Goal: Browse casually

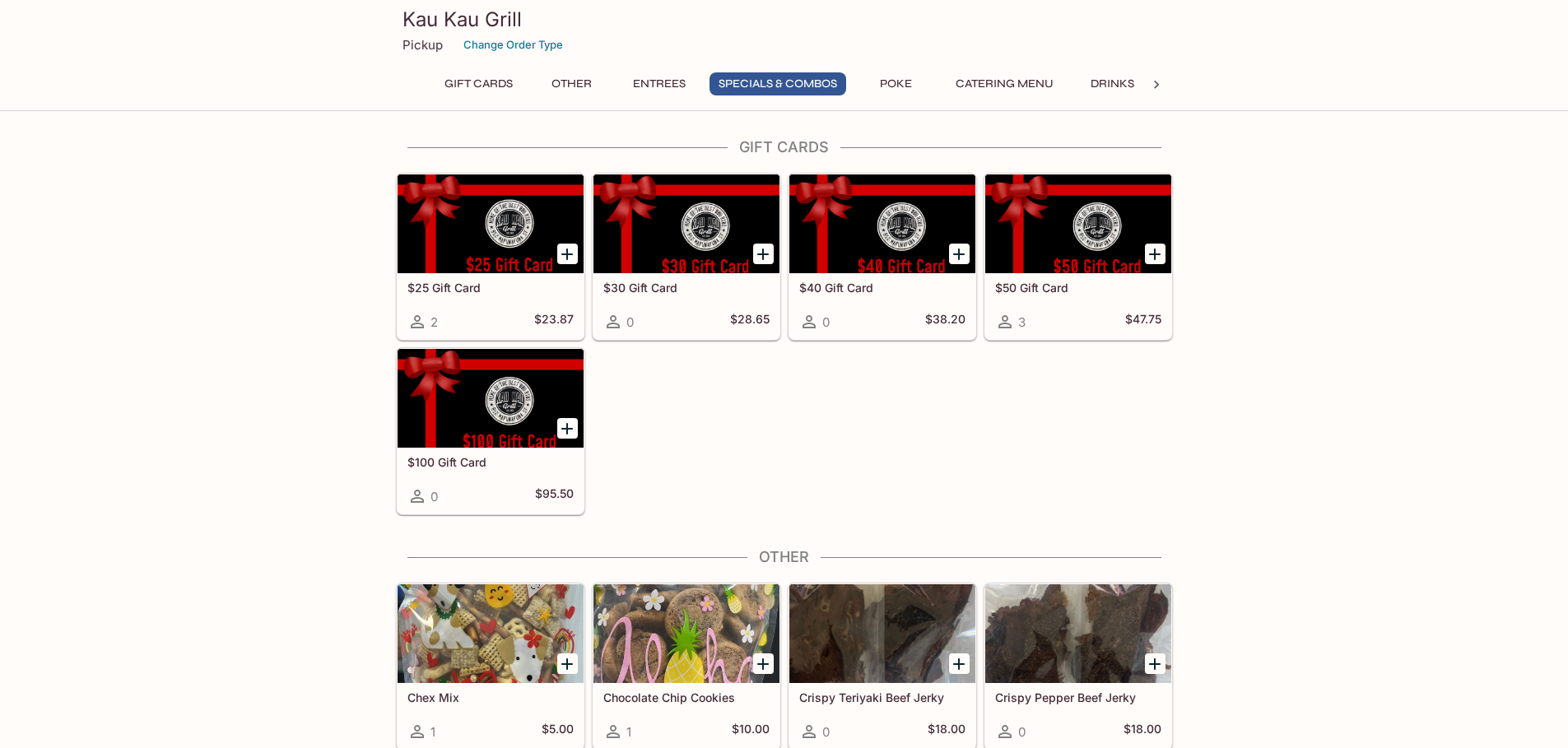
scroll to position [1728, 0]
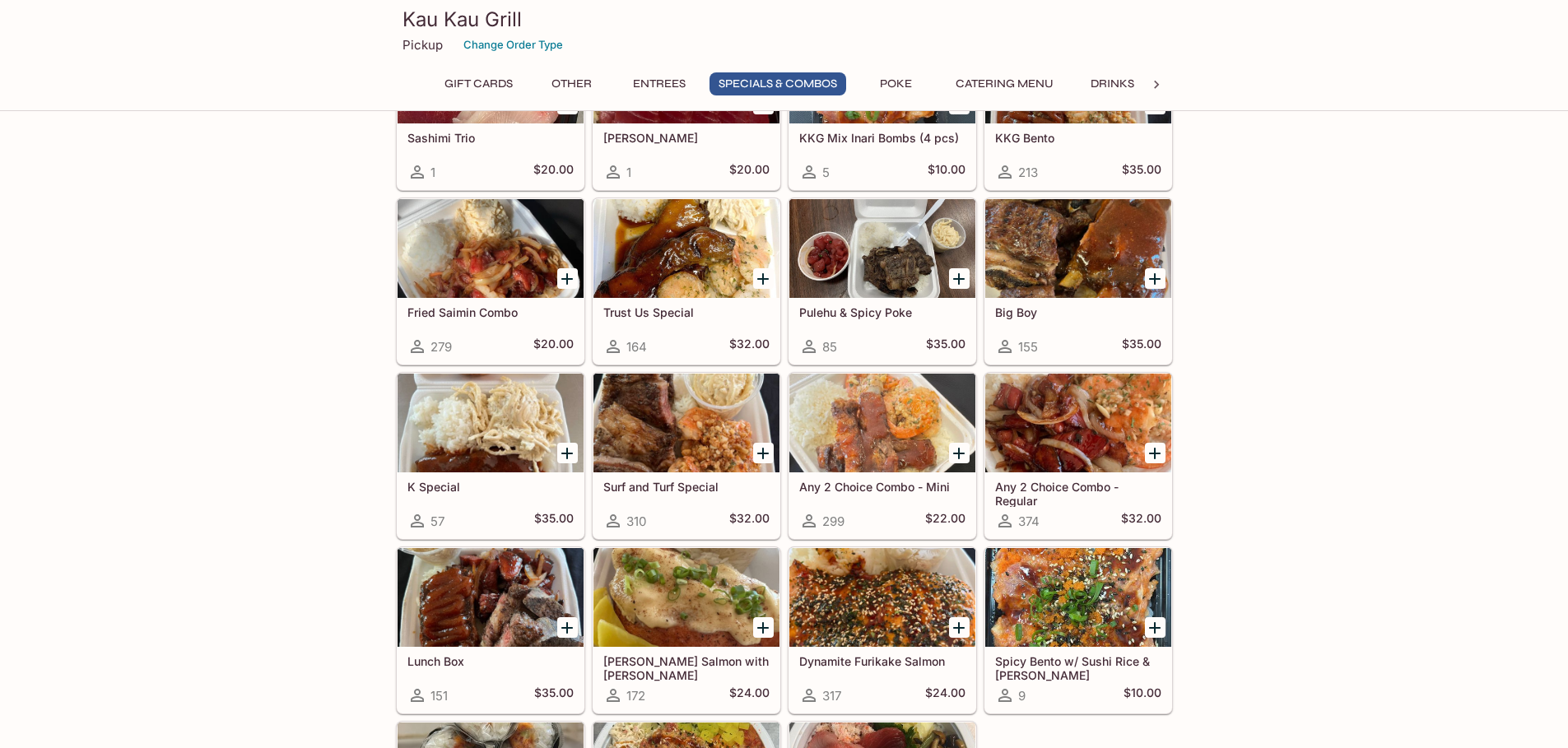
click at [1329, 268] on div "Gift Cards $25 Gift Card 2 $23.87 $30 Gift Card 0 $28.65 $40 Gift Card 0 $38.20…" at bounding box center [784, 351] width 1568 height 3883
click at [298, 295] on div "Gift Cards $25 Gift Card 2 $23.87 $30 Gift Card 0 $28.65 $40 Gift Card 0 $38.20…" at bounding box center [784, 351] width 1568 height 3883
click at [256, 380] on div "Gift Cards $25 Gift Card 2 $23.87 $30 Gift Card 0 $28.65 $40 Gift Card 0 $38.20…" at bounding box center [784, 351] width 1568 height 3883
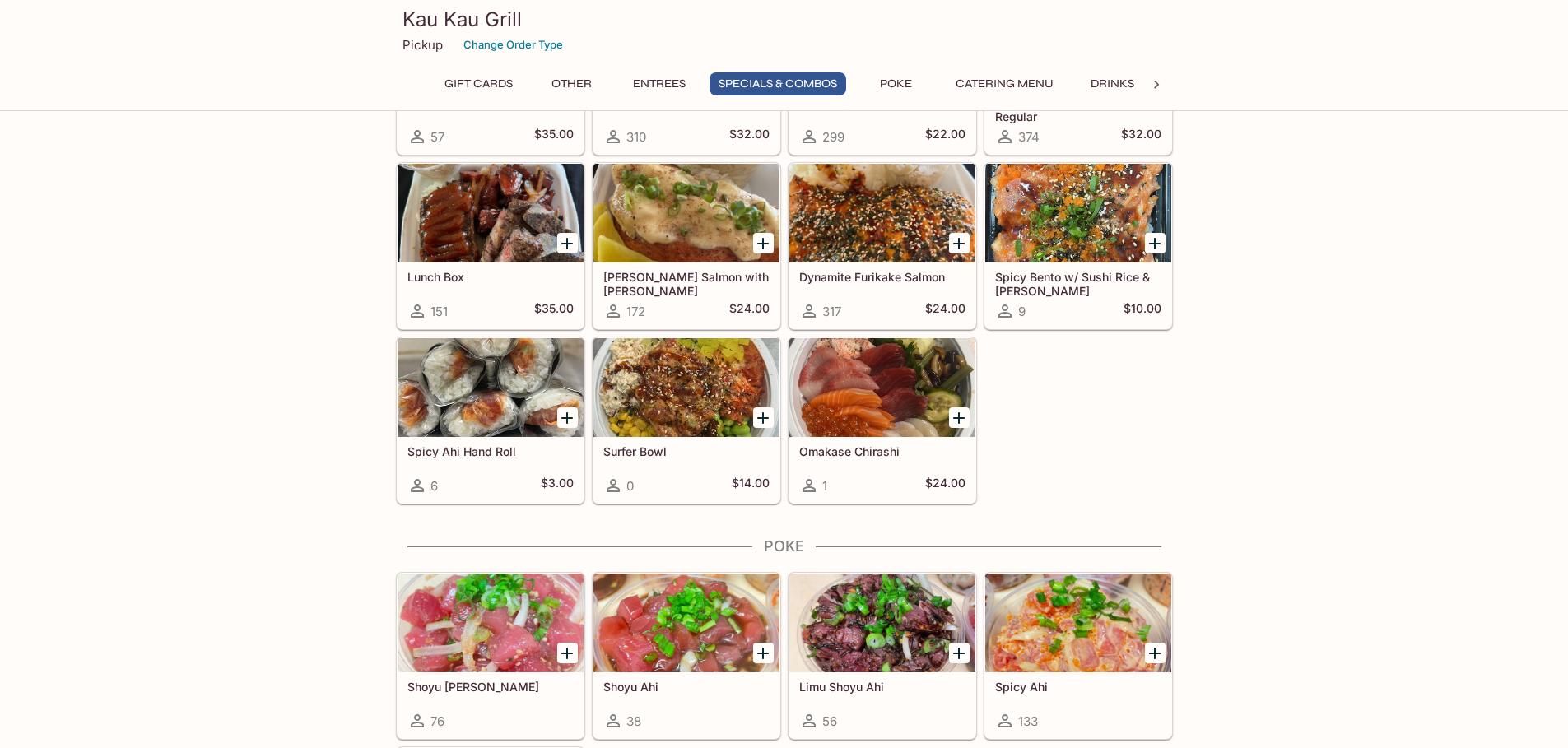
drag, startPoint x: 1345, startPoint y: 518, endPoint x: 1327, endPoint y: 468, distance: 53.1
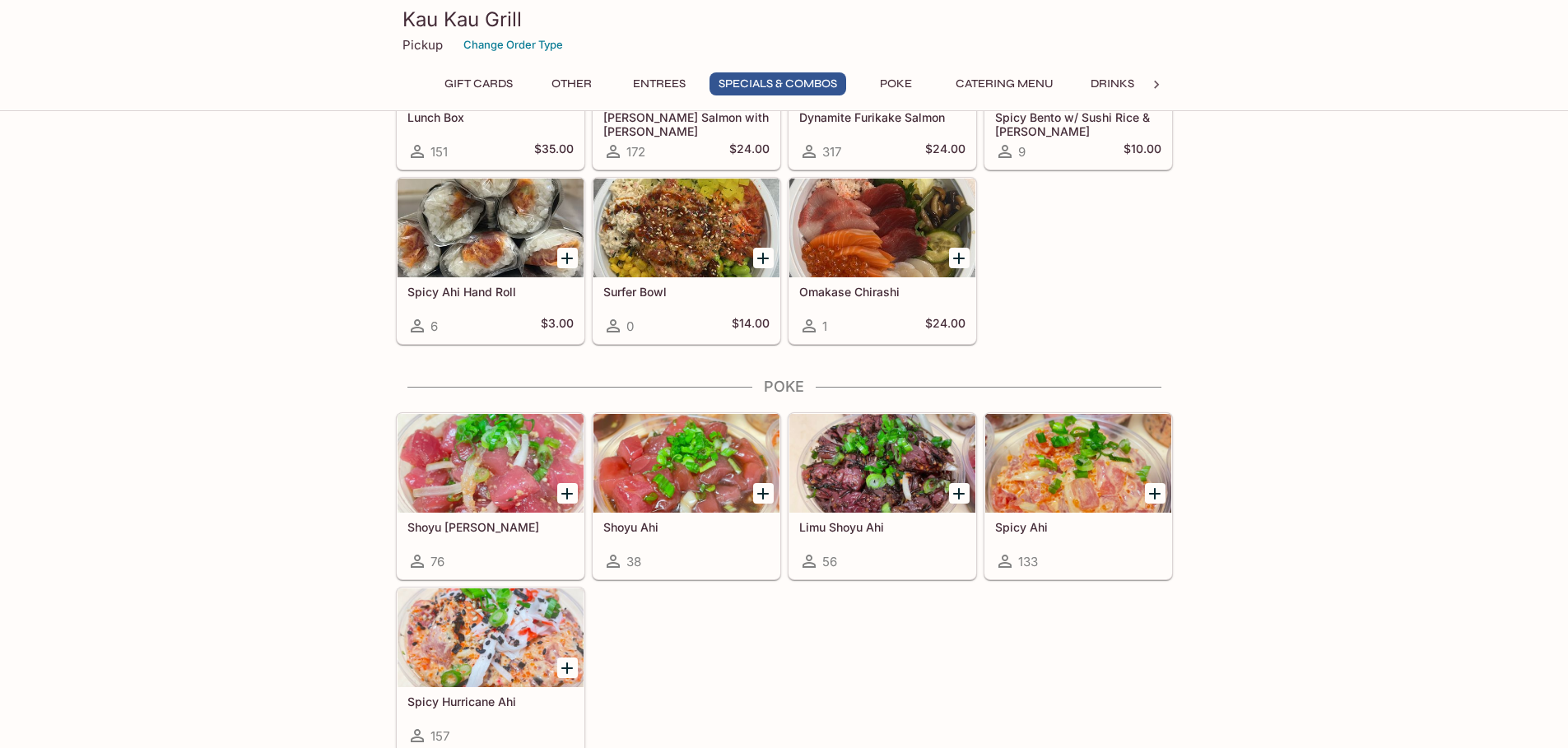
scroll to position [2304, 0]
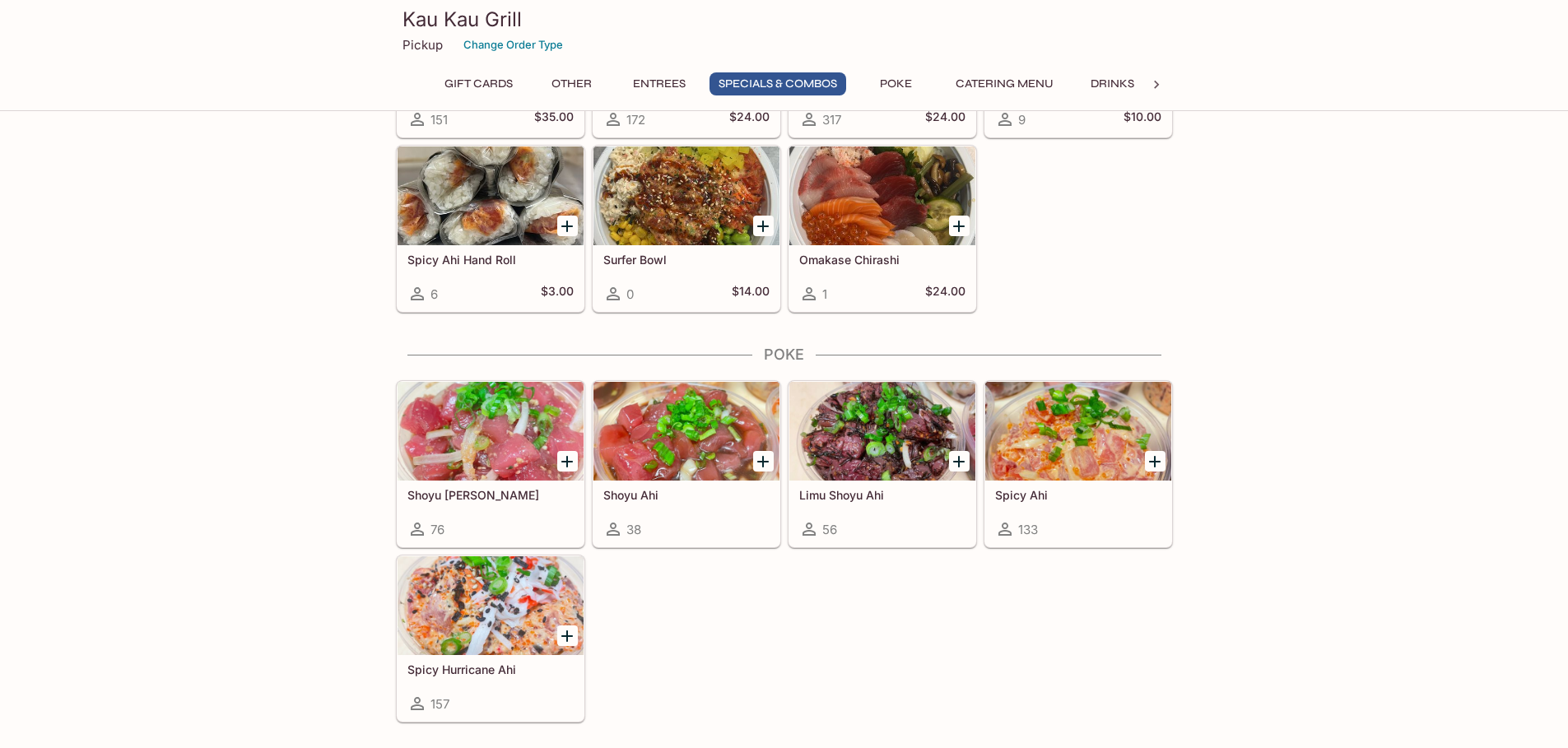
click at [880, 619] on div "Shoyu Ginger Ahi 76 Shoyu Ahi 38 Limu Shoyu Ahi 56 Spicy Ahi 133 Spicy Hurrican…" at bounding box center [781, 548] width 783 height 349
